Goal: Task Accomplishment & Management: Manage account settings

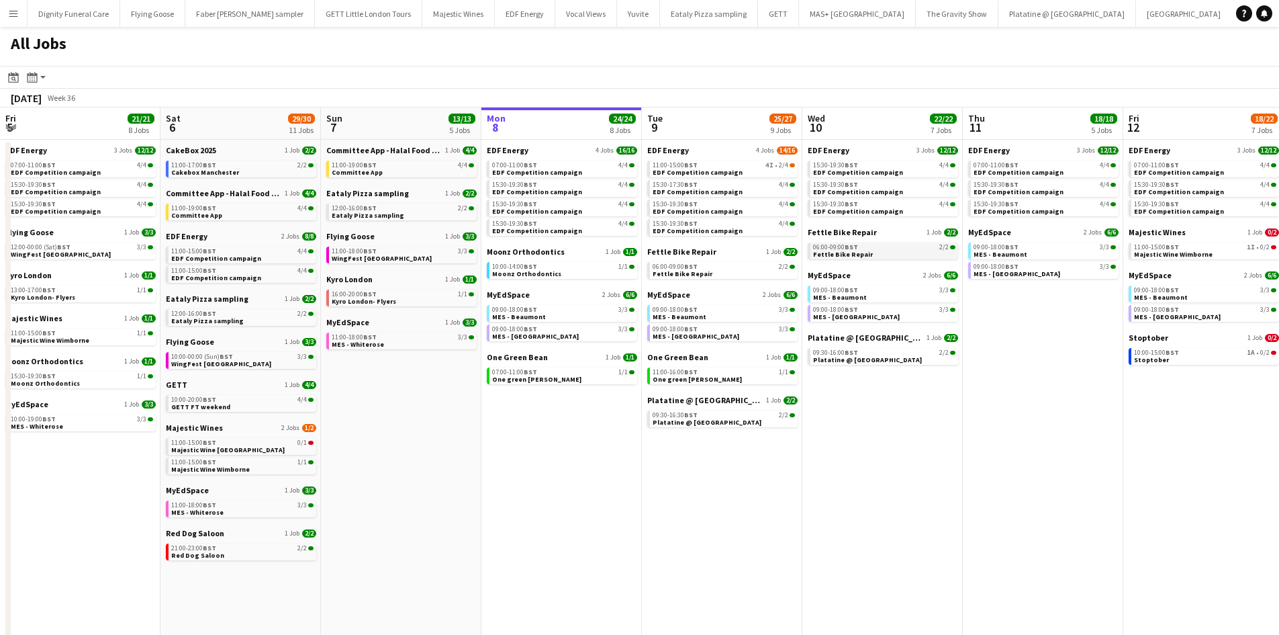
scroll to position [0, 381]
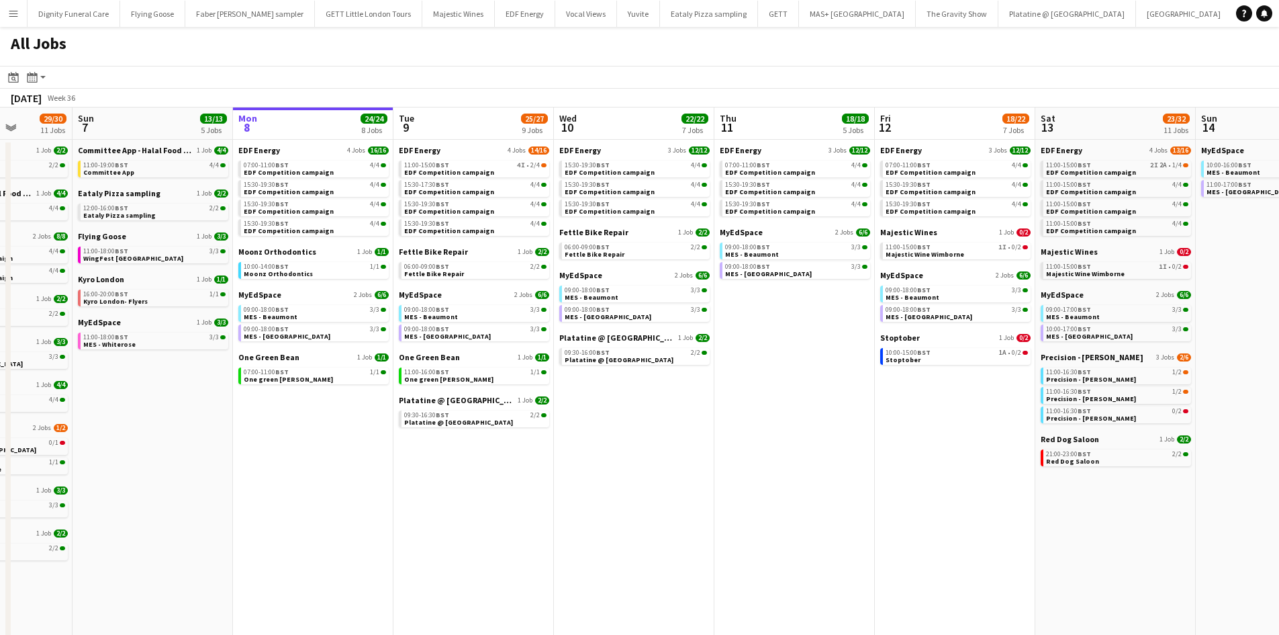
drag, startPoint x: 538, startPoint y: 442, endPoint x: 434, endPoint y: 439, distance: 104.1
click at [434, 439] on app-calendar-viewport "Thu 4 25/25 9 Jobs Fri 5 21/21 8 Jobs Sat 6 29/30 11 Jobs Sun 7 13/13 5 Jobs Mo…" at bounding box center [639, 568] width 1279 height 923
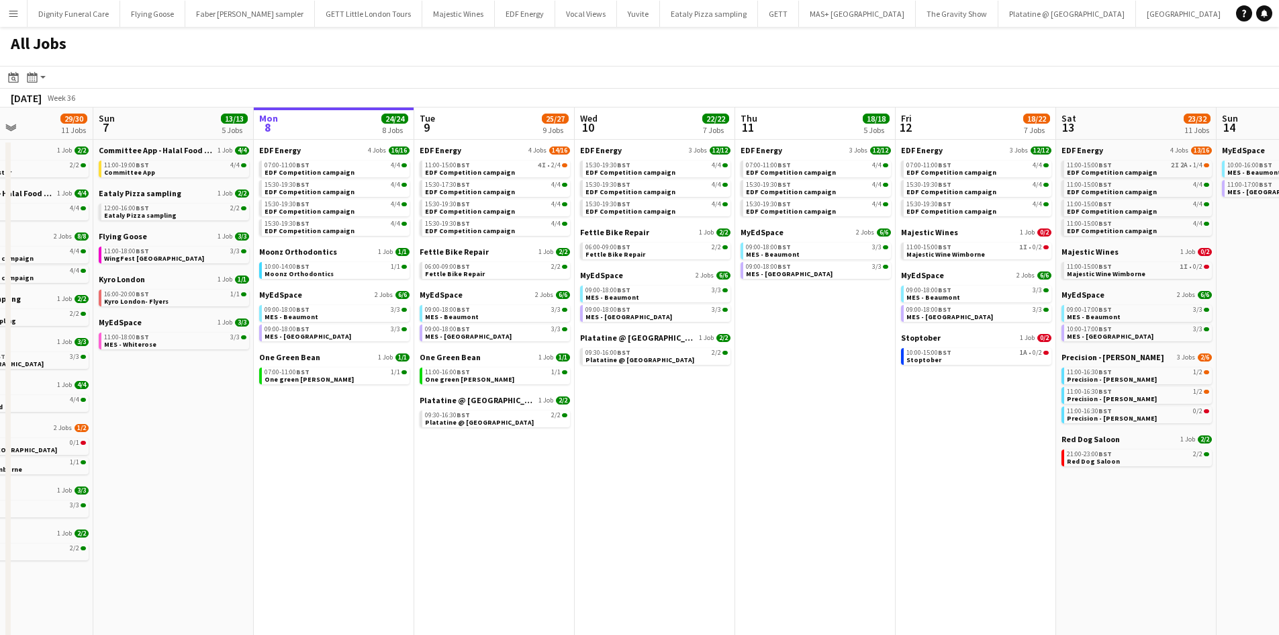
drag, startPoint x: 602, startPoint y: 436, endPoint x: 457, endPoint y: 429, distance: 145.2
click at [457, 429] on app-calendar-viewport "Thu 4 25/25 9 Jobs Fri 5 21/21 8 Jobs Sat 6 29/30 11 Jobs Sun 7 13/13 5 Jobs Mo…" at bounding box center [639, 568] width 1279 height 923
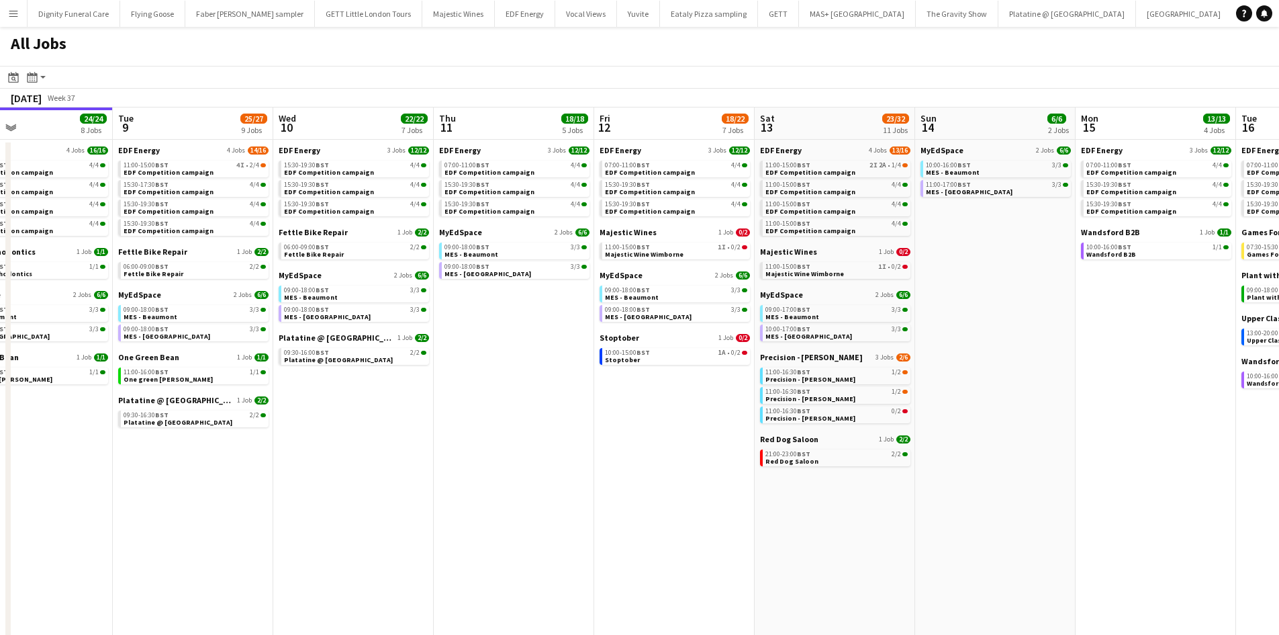
drag, startPoint x: 626, startPoint y: 432, endPoint x: 526, endPoint y: 424, distance: 100.4
click at [490, 428] on app-calendar-viewport "Fri 5 21/21 8 Jobs Sat 6 29/30 11 Jobs Sun 7 13/13 5 Jobs Mon 8 24/24 8 Jobs Tu…" at bounding box center [639, 568] width 1279 height 923
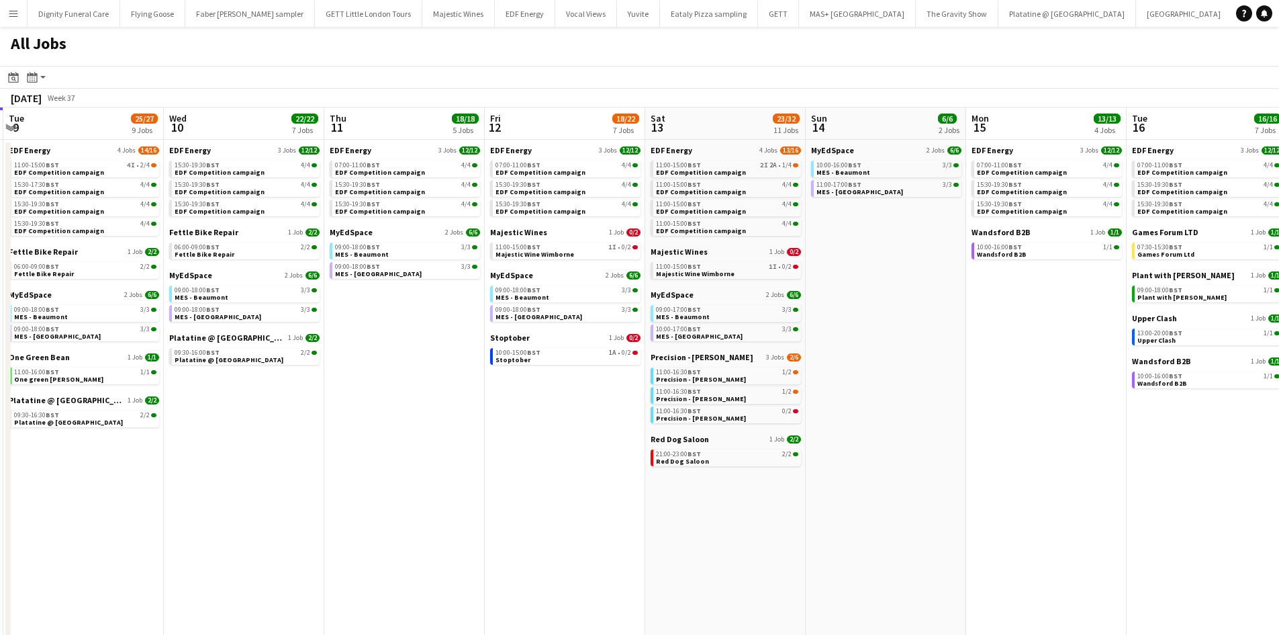
drag, startPoint x: 576, startPoint y: 426, endPoint x: 466, endPoint y: 426, distance: 110.1
click at [467, 426] on app-calendar-viewport "Sat 6 29/30 11 Jobs Sun 7 13/13 5 Jobs Mon 8 24/24 8 Jobs Tue 9 25/27 9 Jobs We…" at bounding box center [639, 568] width 1279 height 923
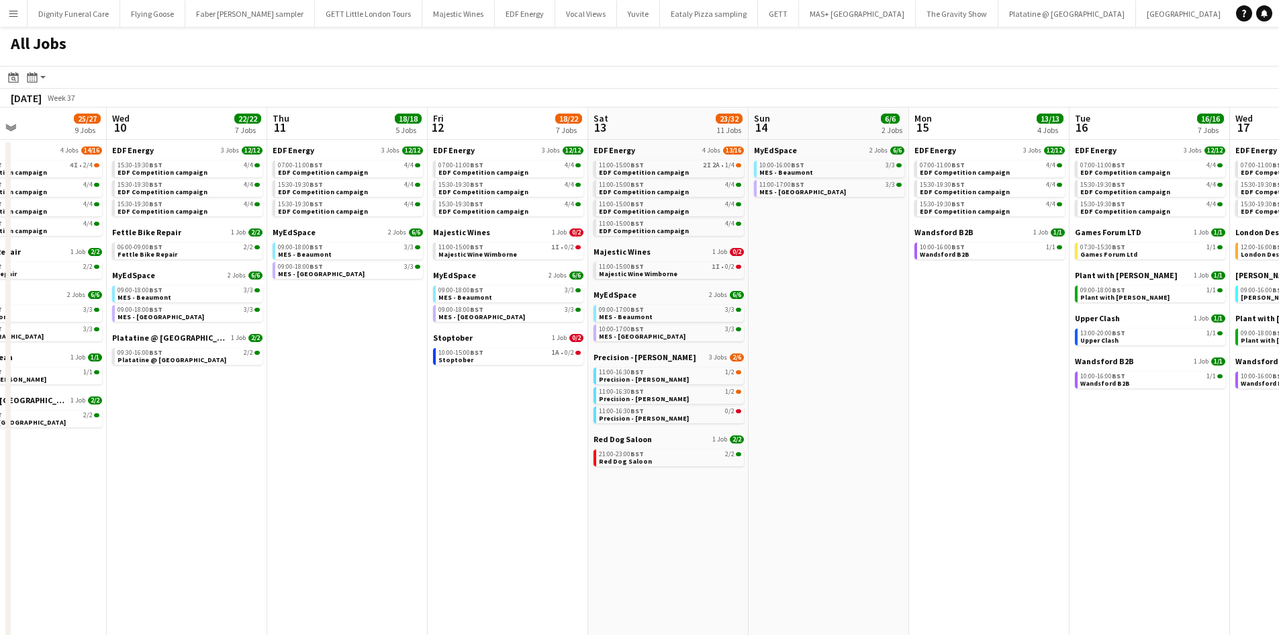
scroll to position [0, 379]
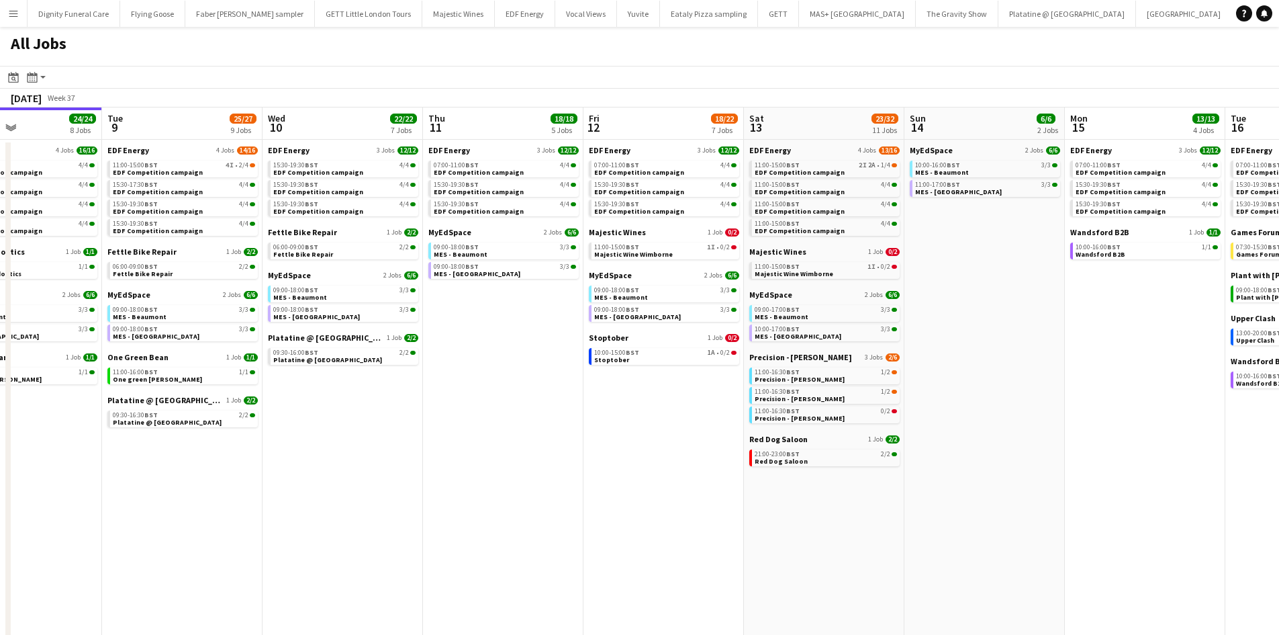
drag, startPoint x: 506, startPoint y: 426, endPoint x: 445, endPoint y: 426, distance: 61.1
click at [445, 426] on app-calendar-viewport "Sat 6 29/30 11 Jobs Sun 7 13/13 5 Jobs Mon 8 24/24 8 Jobs Tue 9 25/27 9 Jobs We…" at bounding box center [639, 568] width 1279 height 923
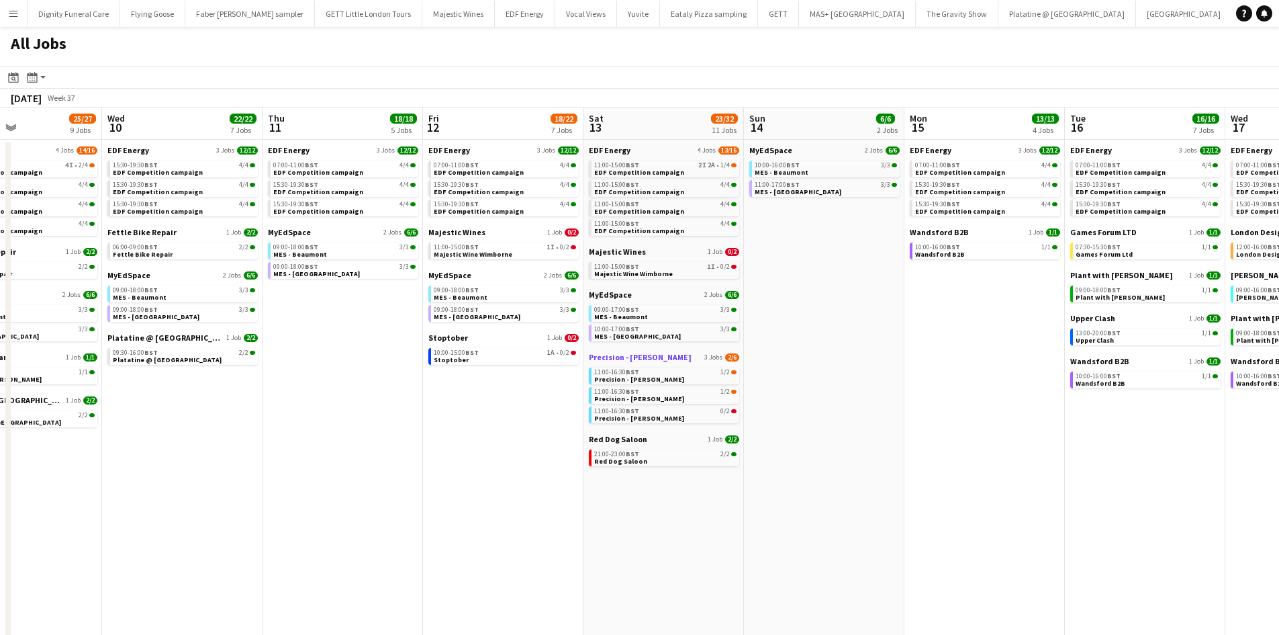
click at [608, 354] on span "Precision - [PERSON_NAME]" at bounding box center [640, 357] width 103 height 10
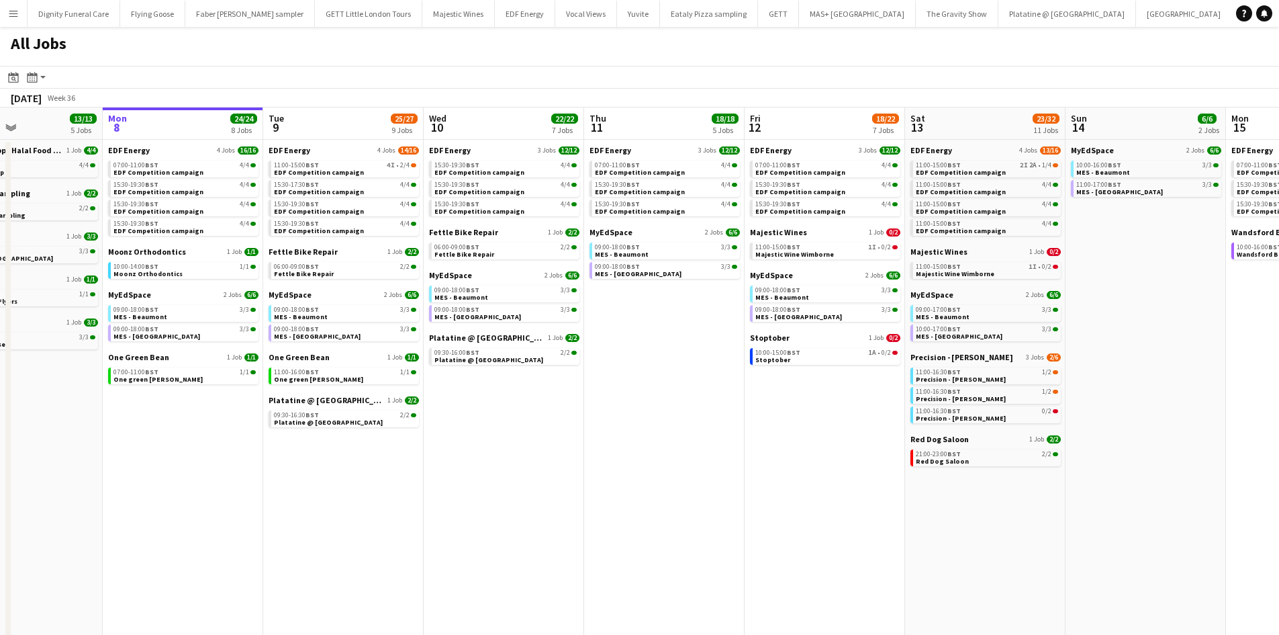
drag, startPoint x: 275, startPoint y: 330, endPoint x: 526, endPoint y: 316, distance: 251.5
click at [586, 320] on app-calendar-viewport "Fri 5 21/21 8 Jobs Sat 6 29/30 11 Jobs Sun 7 13/13 5 Jobs Mon 8 24/24 8 Jobs Tu…" at bounding box center [639, 568] width 1279 height 923
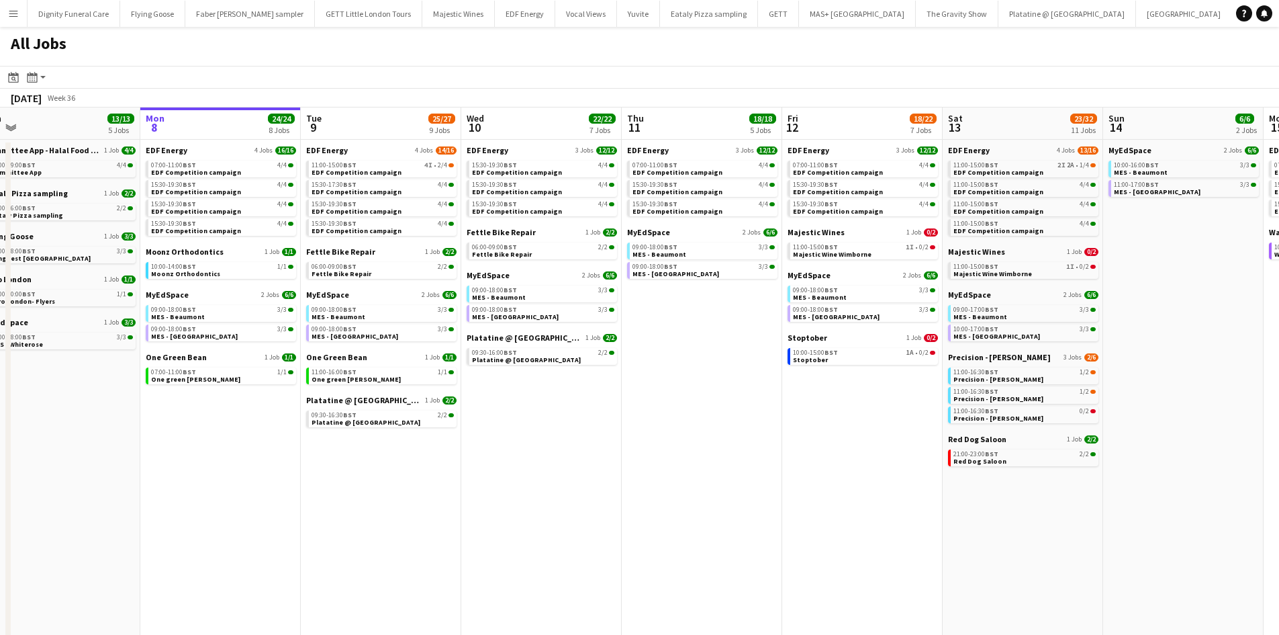
scroll to position [0, 322]
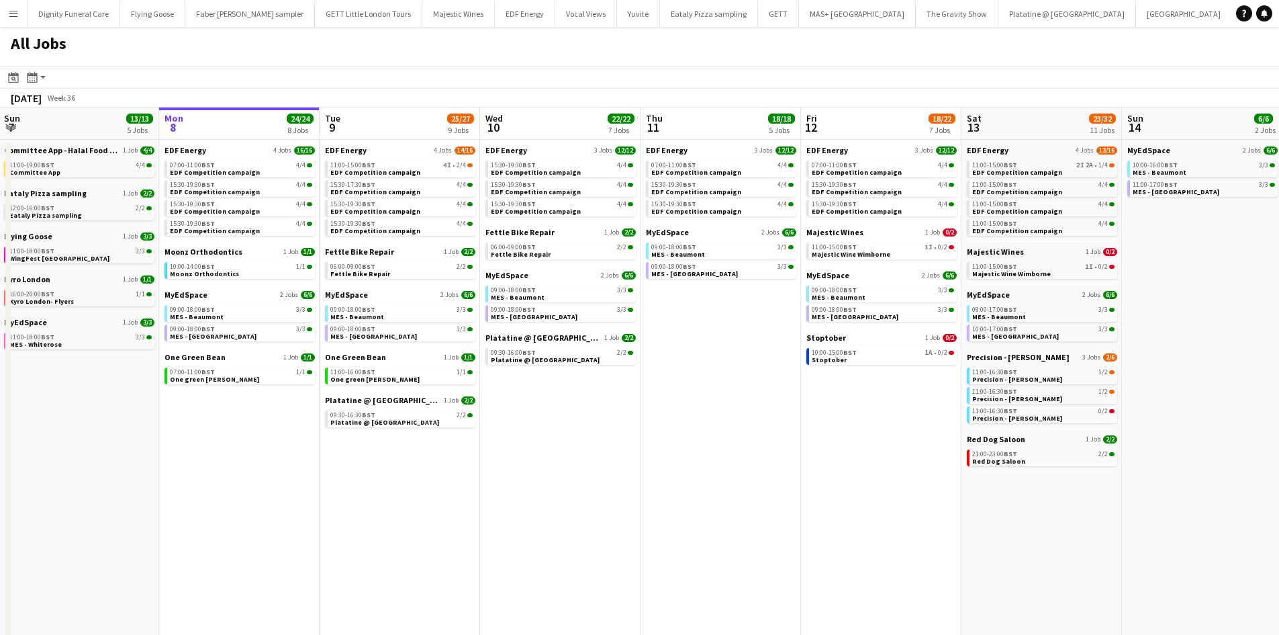
drag, startPoint x: 73, startPoint y: 284, endPoint x: 139, endPoint y: 283, distance: 66.5
click at [139, 283] on app-calendar-viewport "Fri 5 21/21 8 Jobs Sat 6 29/30 11 Jobs Sun 7 13/13 5 Jobs Mon 8 24/24 8 Jobs Tu…" at bounding box center [639, 568] width 1279 height 923
click at [199, 359] on span "One Green Bean" at bounding box center [195, 357] width 61 height 10
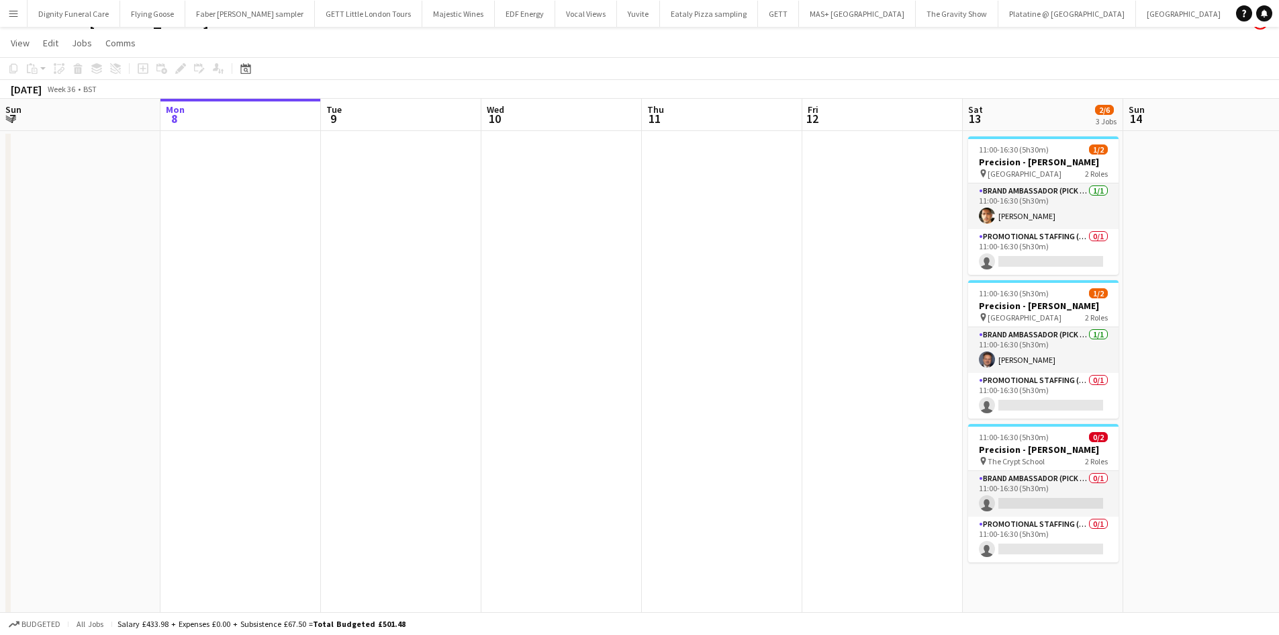
scroll to position [36, 0]
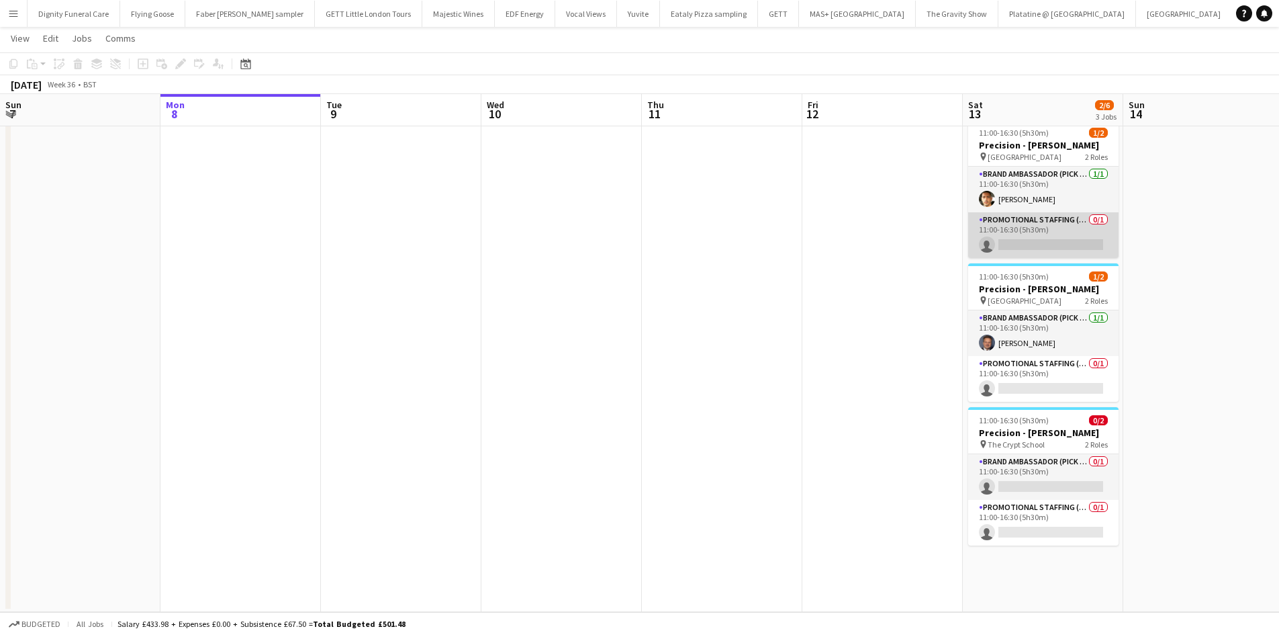
click at [1044, 244] on app-card-role "Promotional Staffing (Brand Ambassadors) 0/1 11:00-16:30 (5h30m) single-neutral…" at bounding box center [1043, 235] width 150 height 46
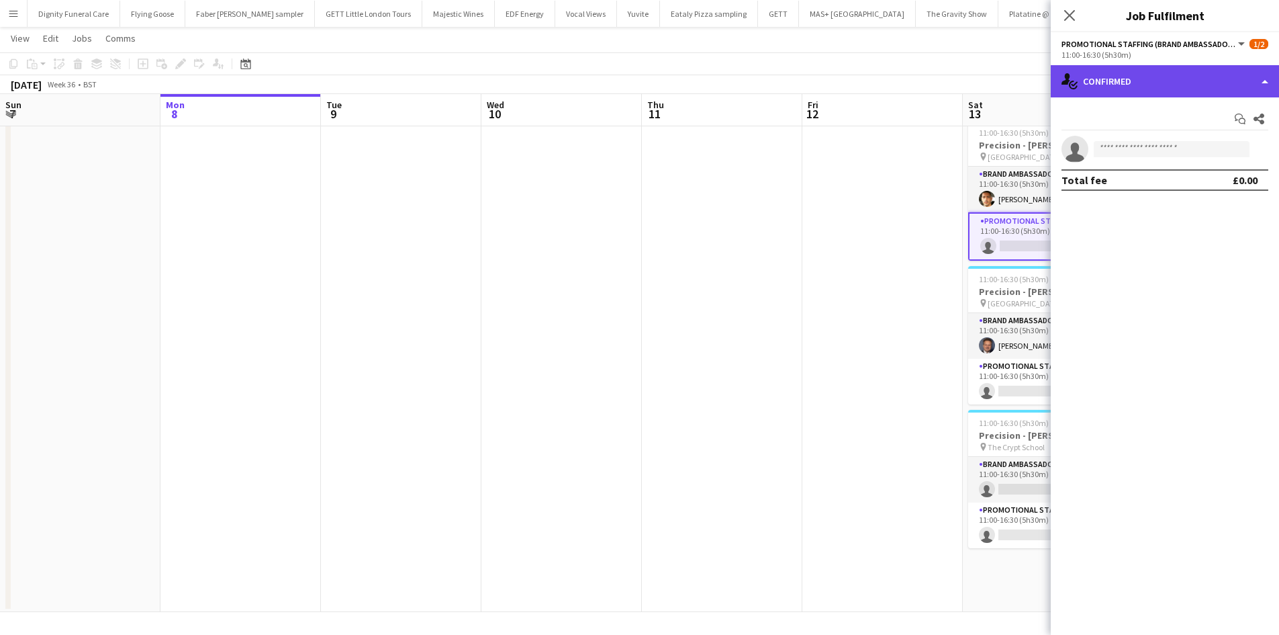
click at [1165, 84] on div "single-neutral-actions-check-2 Confirmed" at bounding box center [1165, 81] width 228 height 32
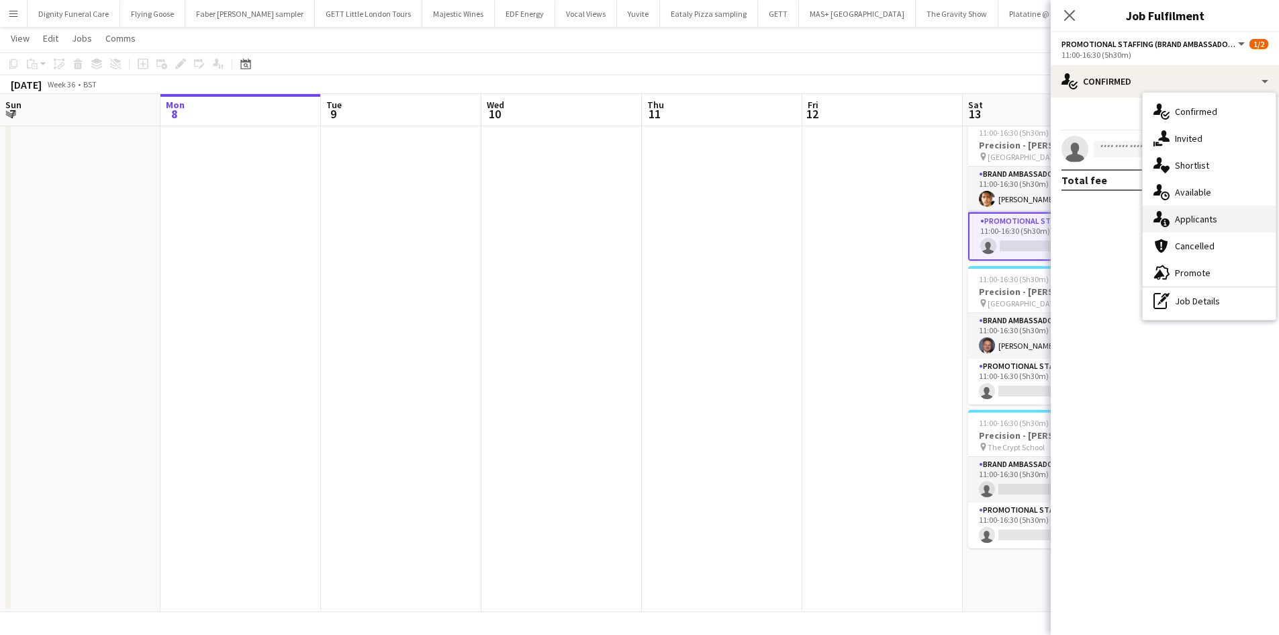
click at [1197, 214] on span "Applicants" at bounding box center [1196, 219] width 42 height 12
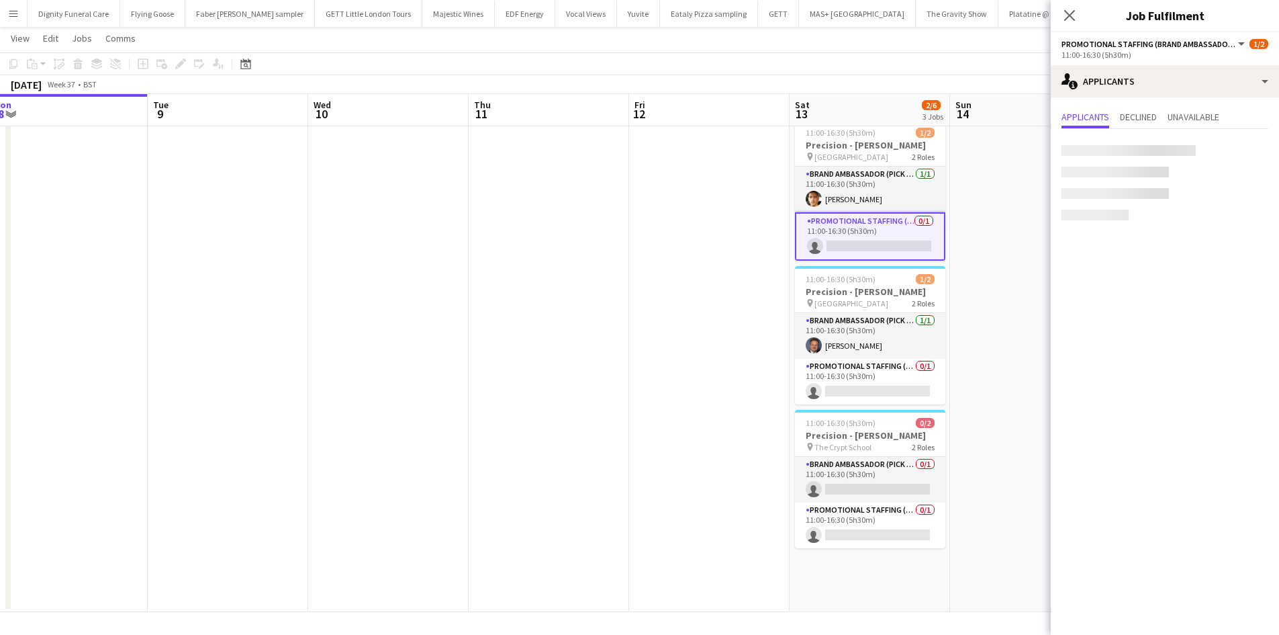
scroll to position [0, 560]
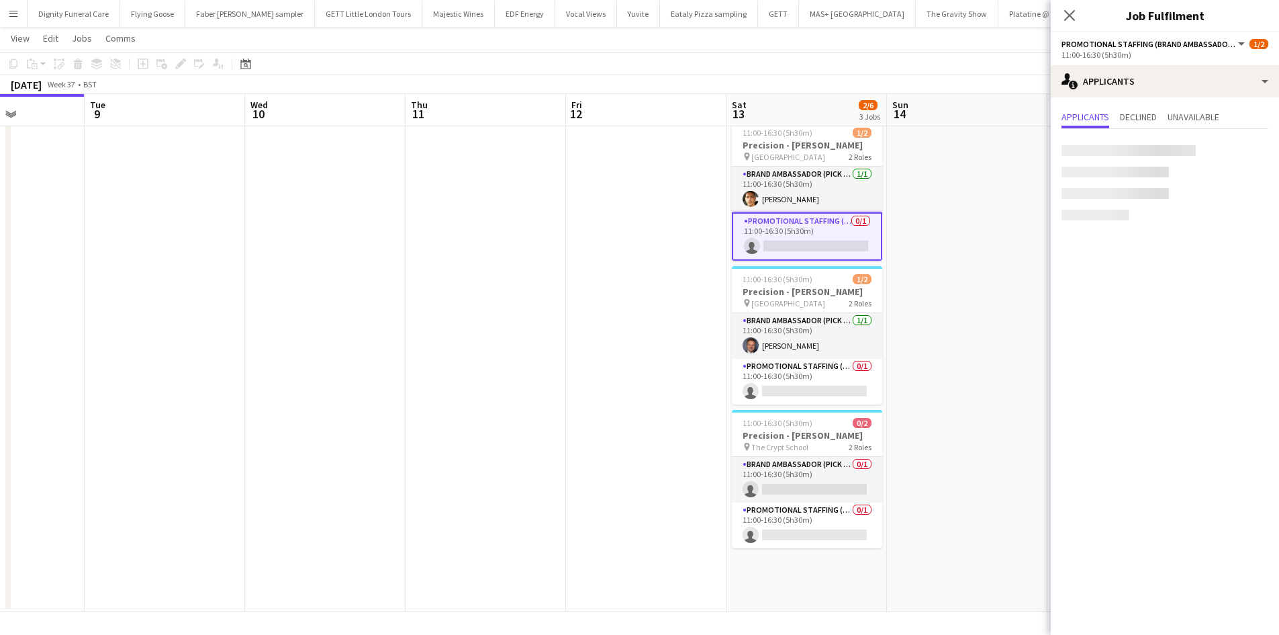
drag, startPoint x: 864, startPoint y: 237, endPoint x: 636, endPoint y: 210, distance: 229.9
click at [644, 220] on app-calendar-viewport "Fri 5 Sat 6 Sun 7 Mon 8 Tue 9 Wed 10 Thu 11 Fri 12 Sat 13 2/6 3 Jobs Sun 14 Mon…" at bounding box center [639, 314] width 1279 height 596
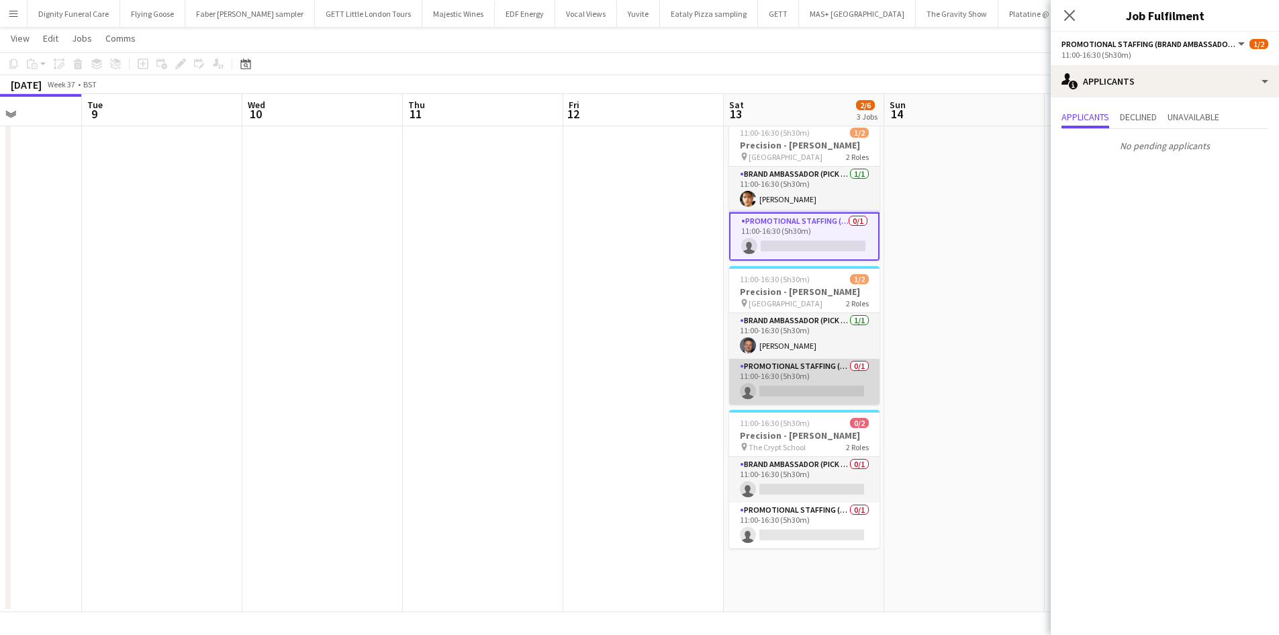
click at [814, 383] on app-card-role "Promotional Staffing (Brand Ambassadors) 0/1 11:00-16:30 (5h30m) single-neutral…" at bounding box center [804, 382] width 150 height 46
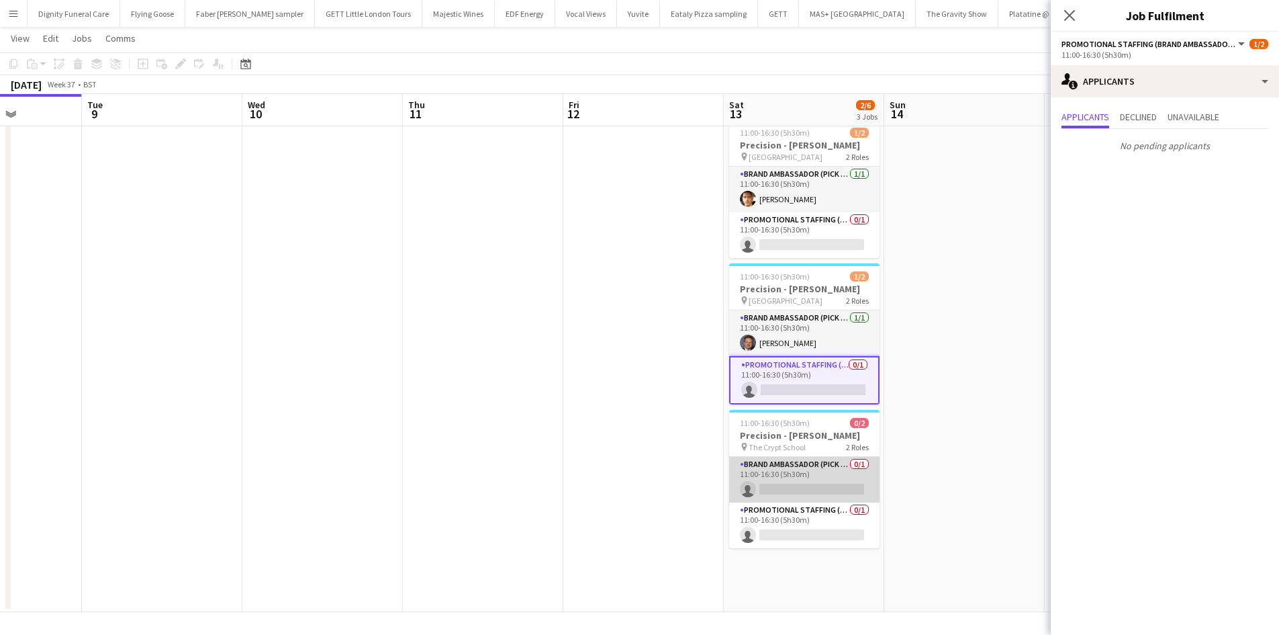
click at [820, 486] on app-card-role "Brand Ambassador (Pick up) 0/1 11:00-16:30 (5h30m) single-neutral-actions" at bounding box center [804, 480] width 150 height 46
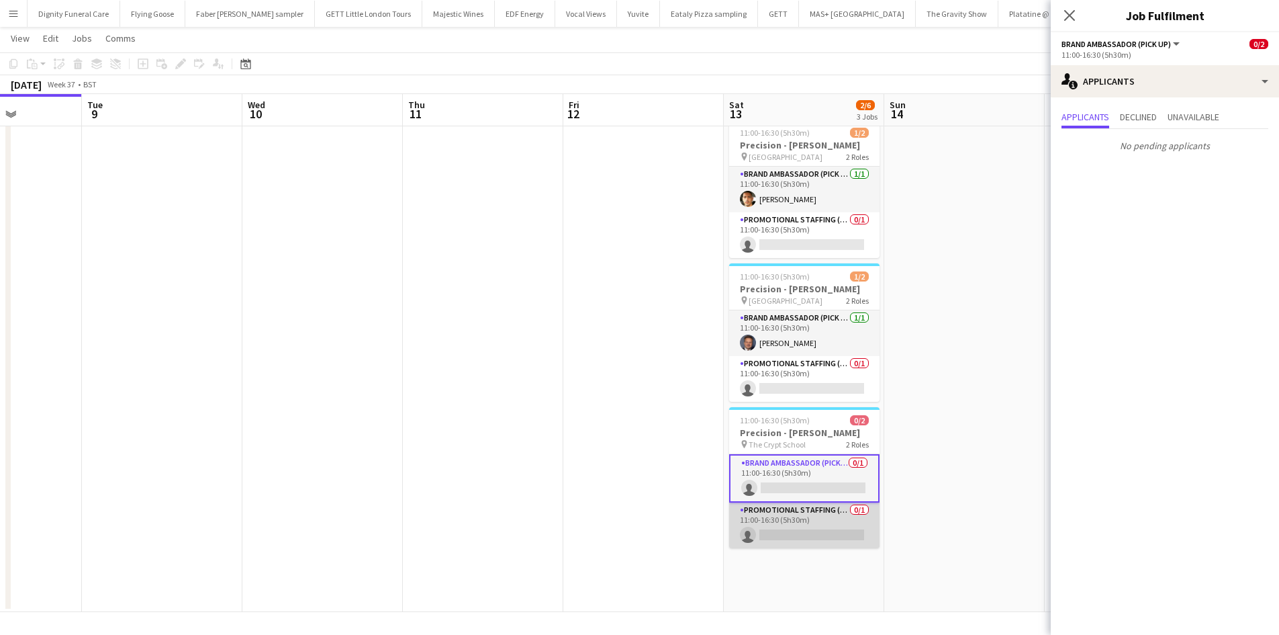
click at [813, 532] on app-card-role "Promotional Staffing (Brand Ambassadors) 0/1 11:00-16:30 (5h30m) single-neutral…" at bounding box center [804, 525] width 150 height 46
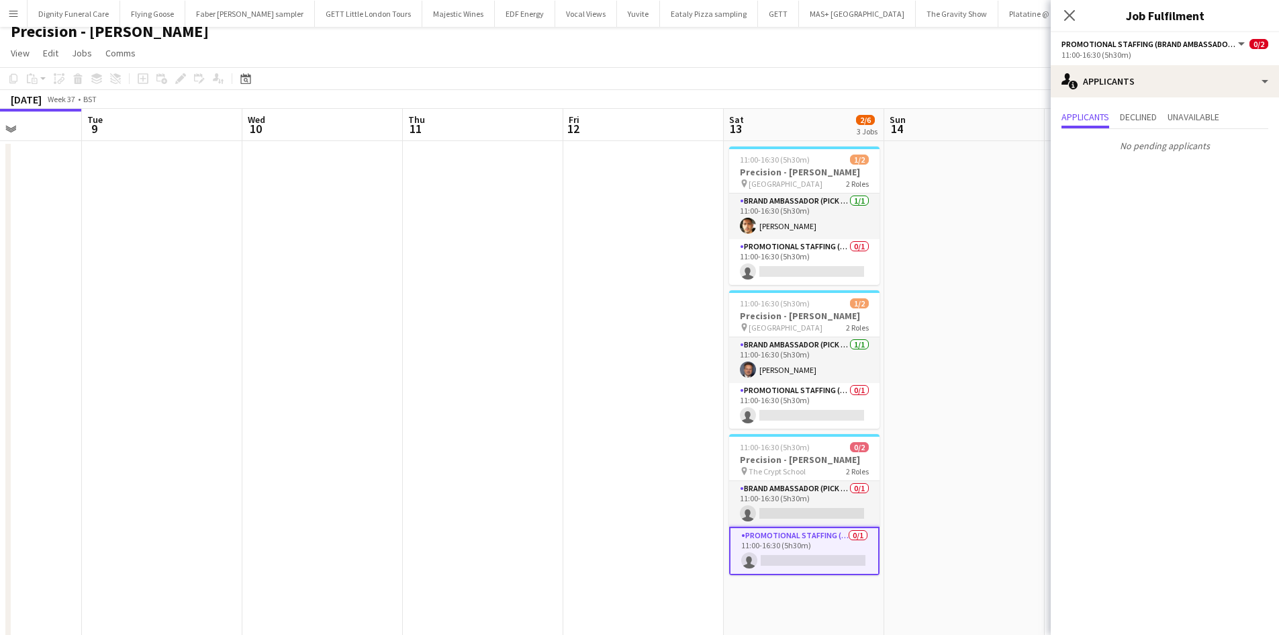
scroll to position [0, 0]
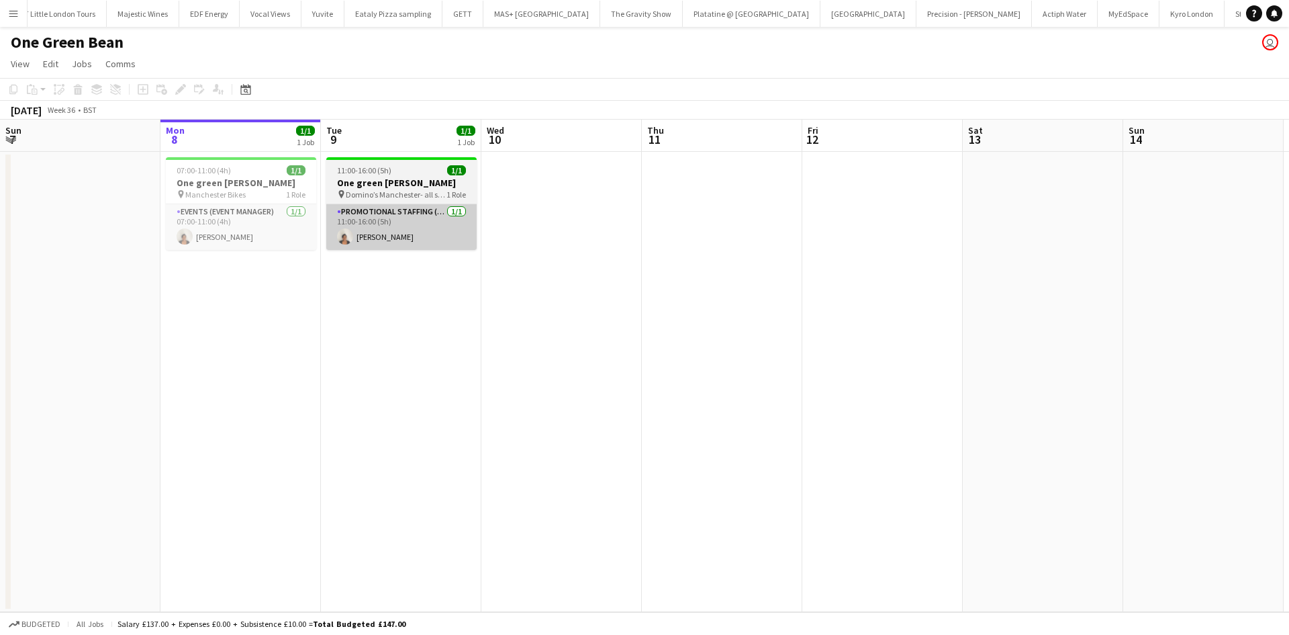
drag, startPoint x: 235, startPoint y: 238, endPoint x: 369, endPoint y: 248, distance: 134.7
click at [235, 238] on app-card-role "Events (Event Manager) 1/1 07:00-11:00 (4h) Thandeka Mashazi" at bounding box center [241, 227] width 150 height 46
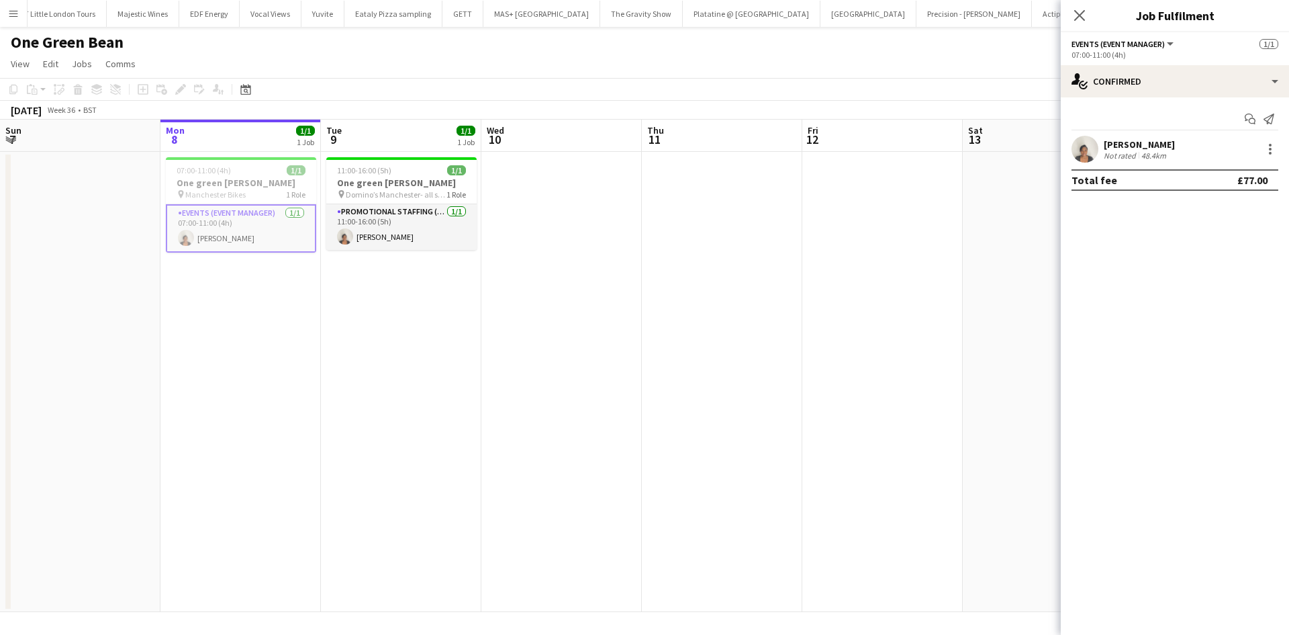
click at [1139, 146] on div "Thandeka Mashazi" at bounding box center [1139, 144] width 71 height 12
